Goal: Navigation & Orientation: Find specific page/section

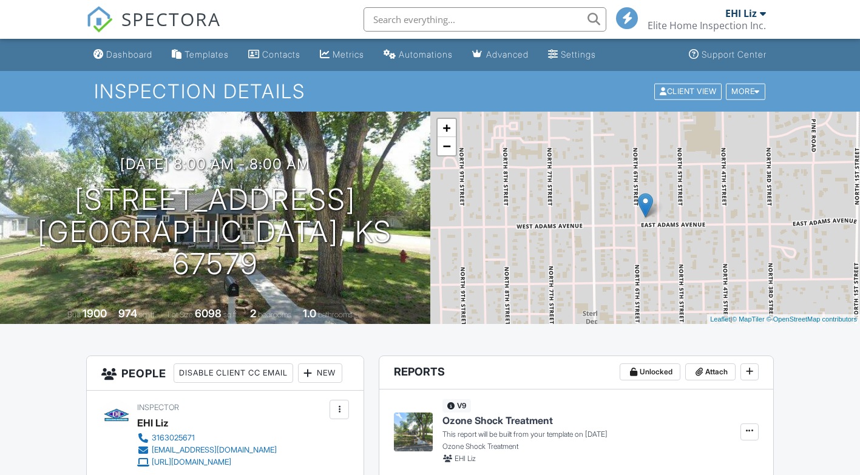
click at [136, 52] on div "Dashboard" at bounding box center [129, 54] width 46 height 10
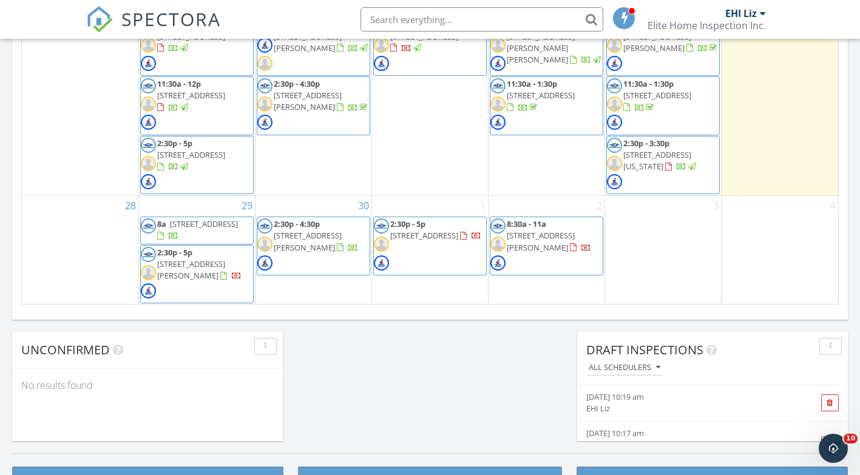
scroll to position [805, 0]
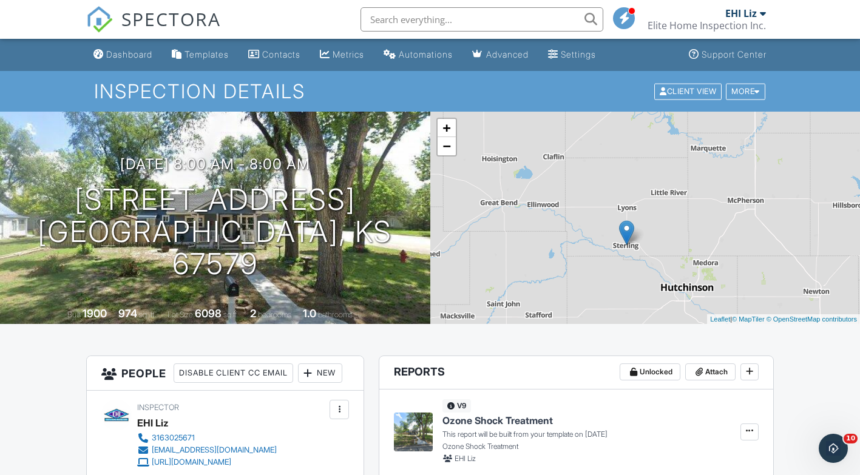
click at [137, 52] on div "Dashboard" at bounding box center [129, 54] width 46 height 10
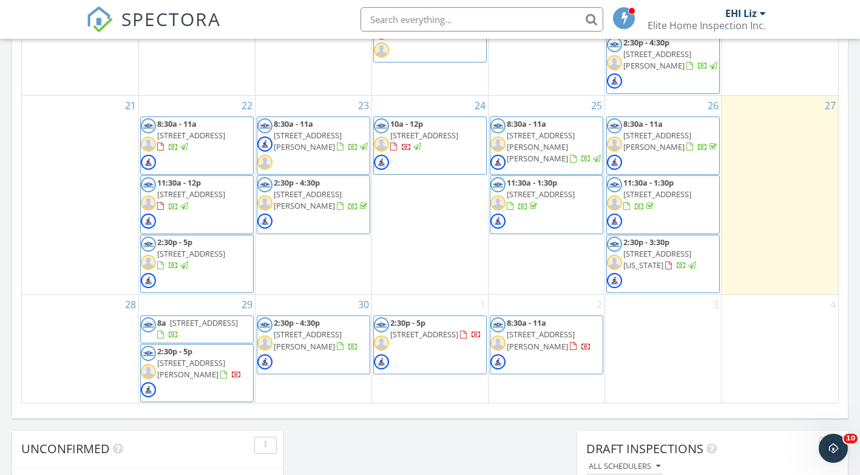
scroll to position [710, 0]
